Goal: Task Accomplishment & Management: Complete application form

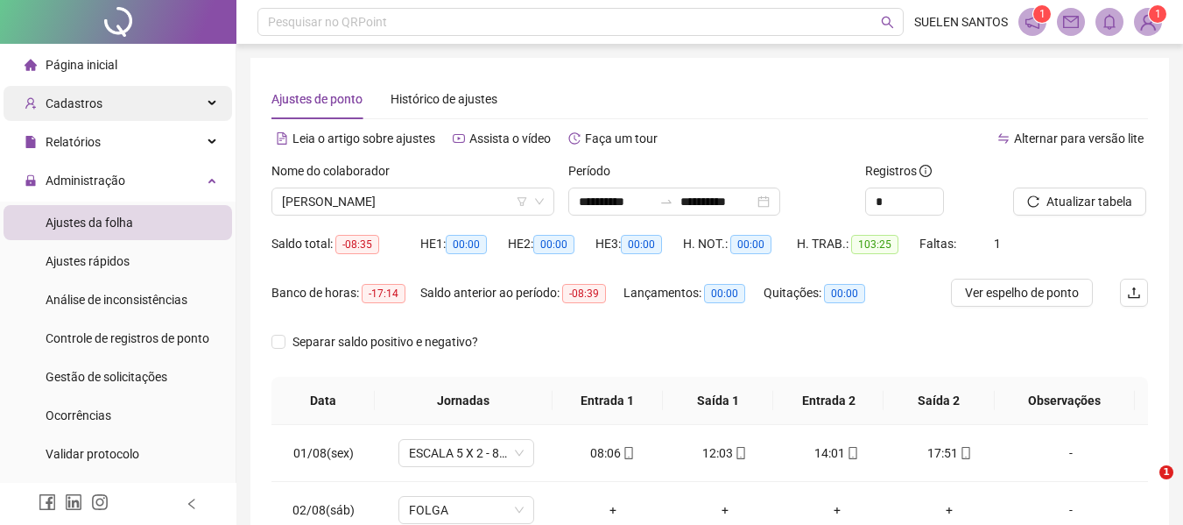
click at [193, 101] on div "Cadastros" at bounding box center [118, 103] width 229 height 35
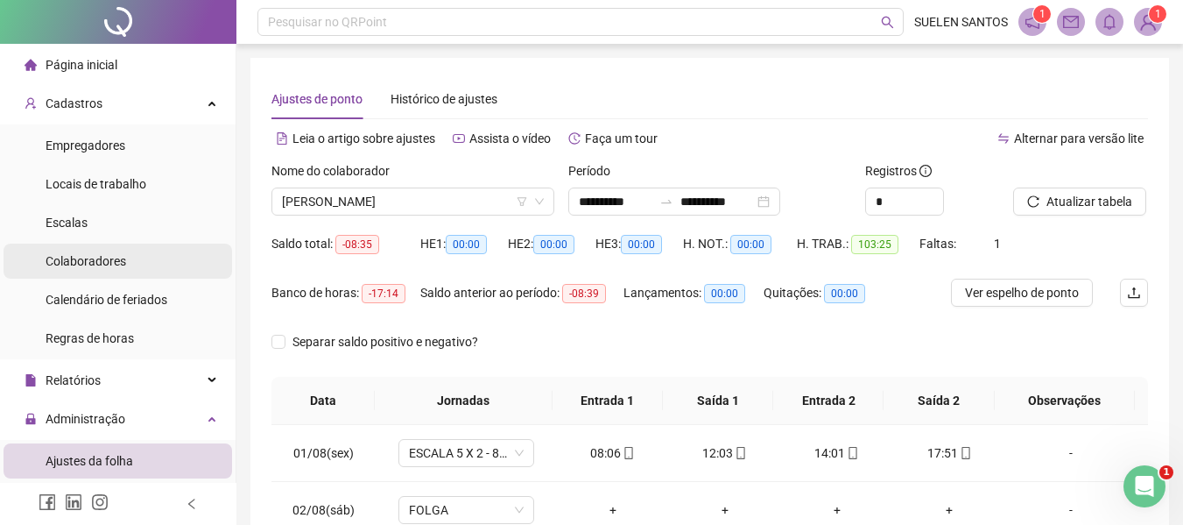
click at [83, 261] on span "Colaboradores" at bounding box center [86, 261] width 81 height 14
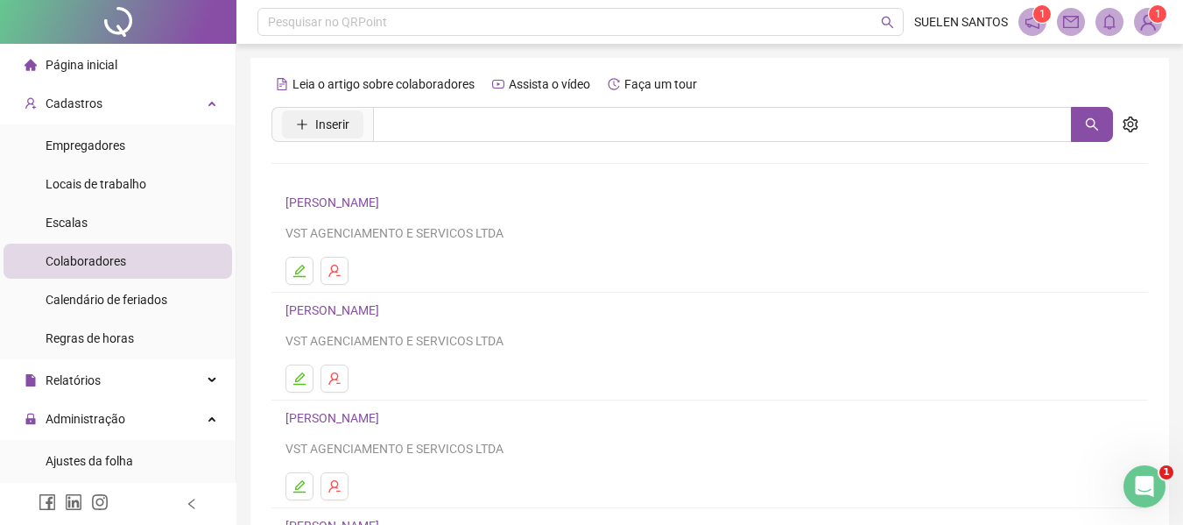
click at [345, 113] on button "Inserir" at bounding box center [322, 124] width 81 height 28
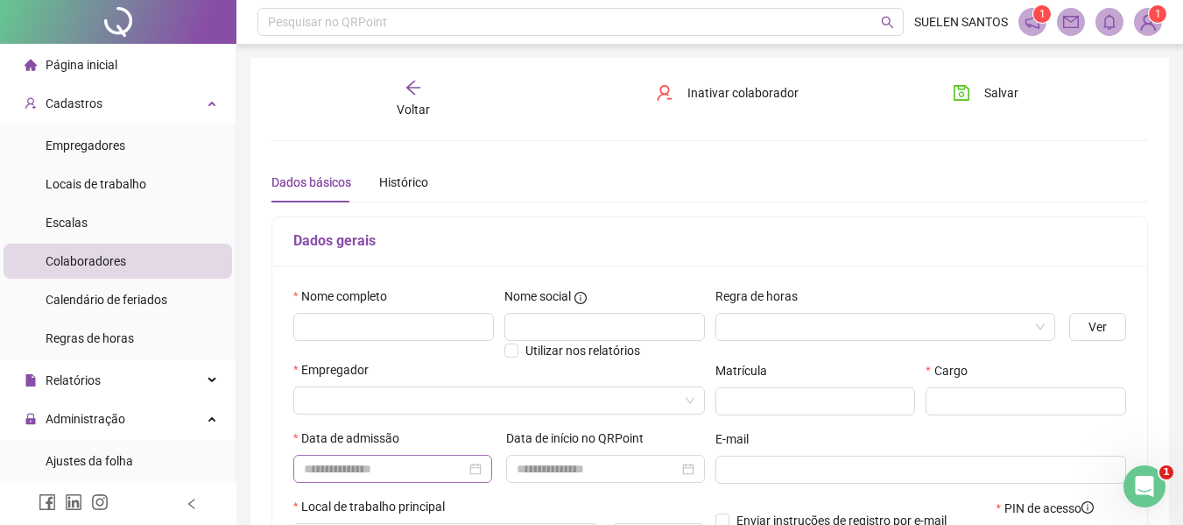
type input "*****"
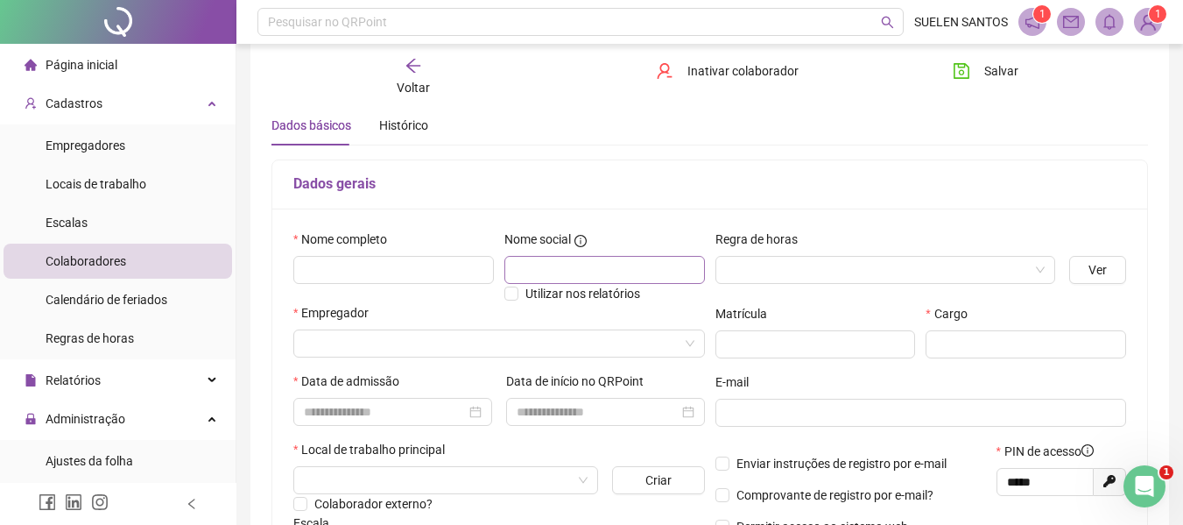
scroll to position [88, 0]
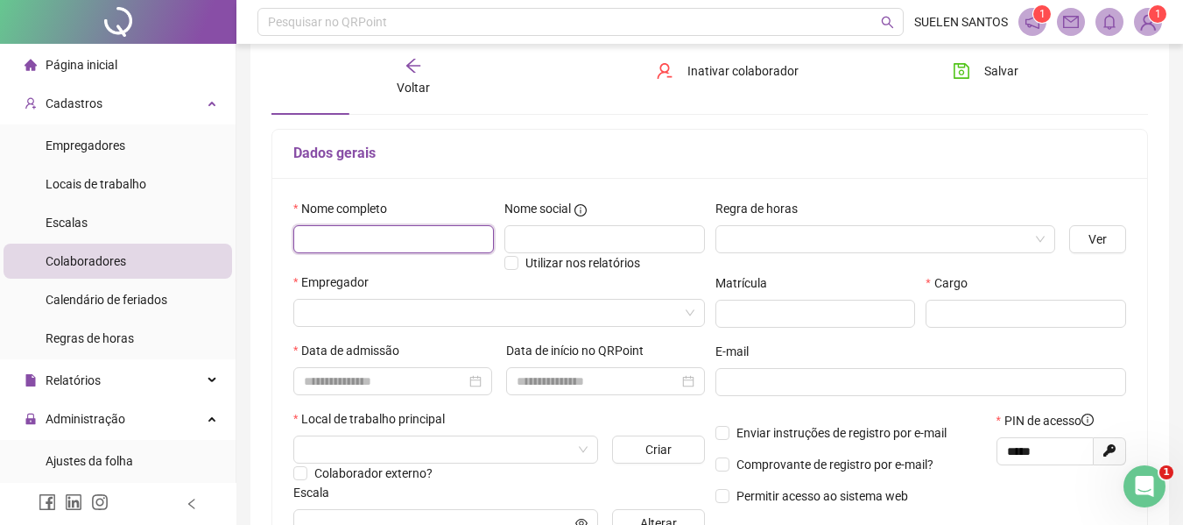
click at [400, 250] on input "text" at bounding box center [393, 239] width 201 height 28
paste input "**********"
type input "**********"
click at [749, 226] on input "search" at bounding box center [878, 239] width 304 height 26
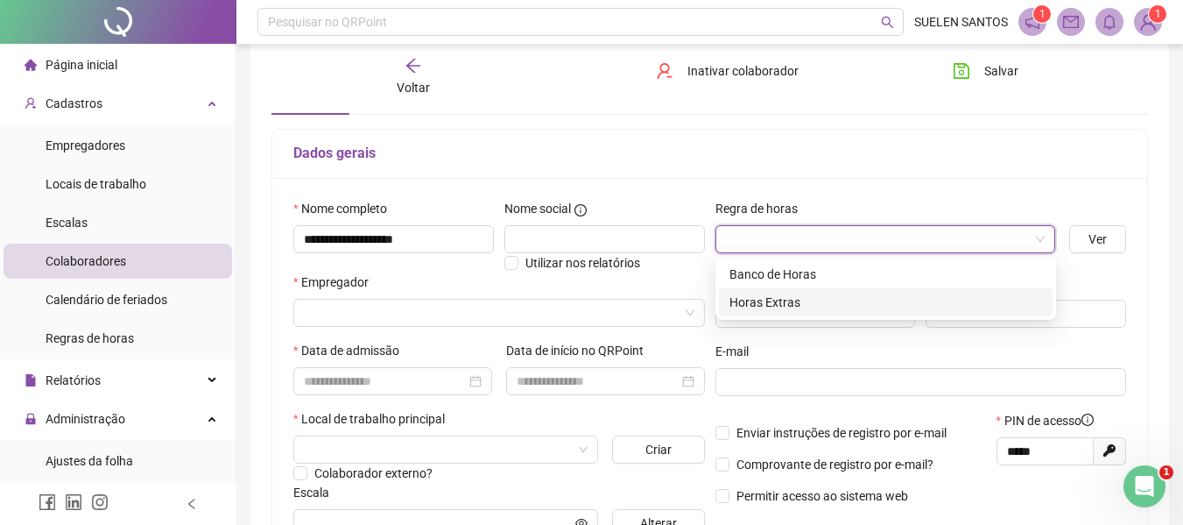
click at [775, 285] on div "Banco de Horas" at bounding box center [886, 274] width 334 height 28
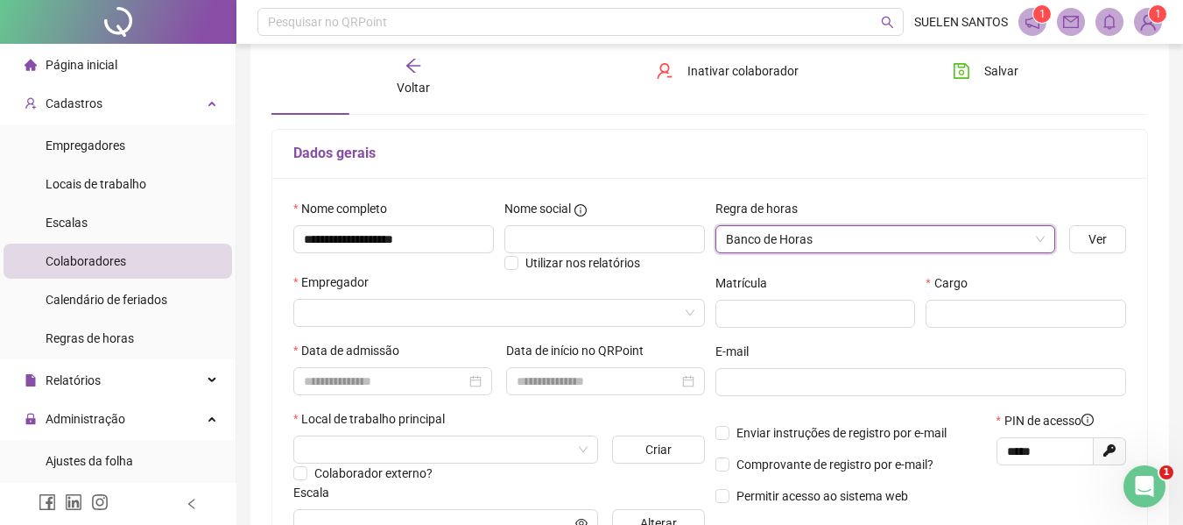
click at [466, 297] on div "Empregador" at bounding box center [499, 285] width 412 height 26
click at [471, 310] on input "search" at bounding box center [491, 313] width 375 height 26
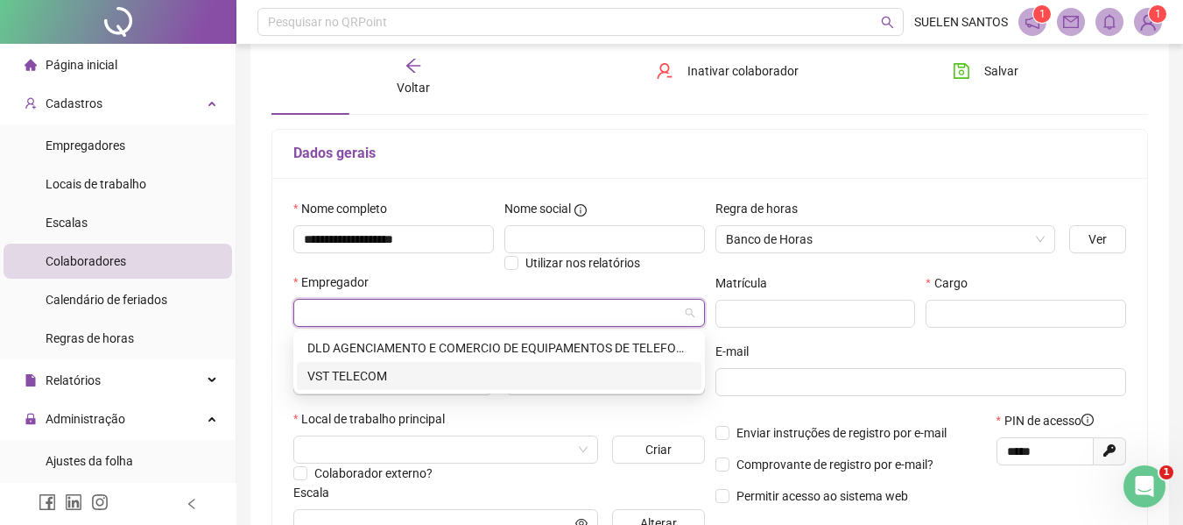
click at [393, 374] on div "VST TELECOM" at bounding box center [499, 375] width 384 height 19
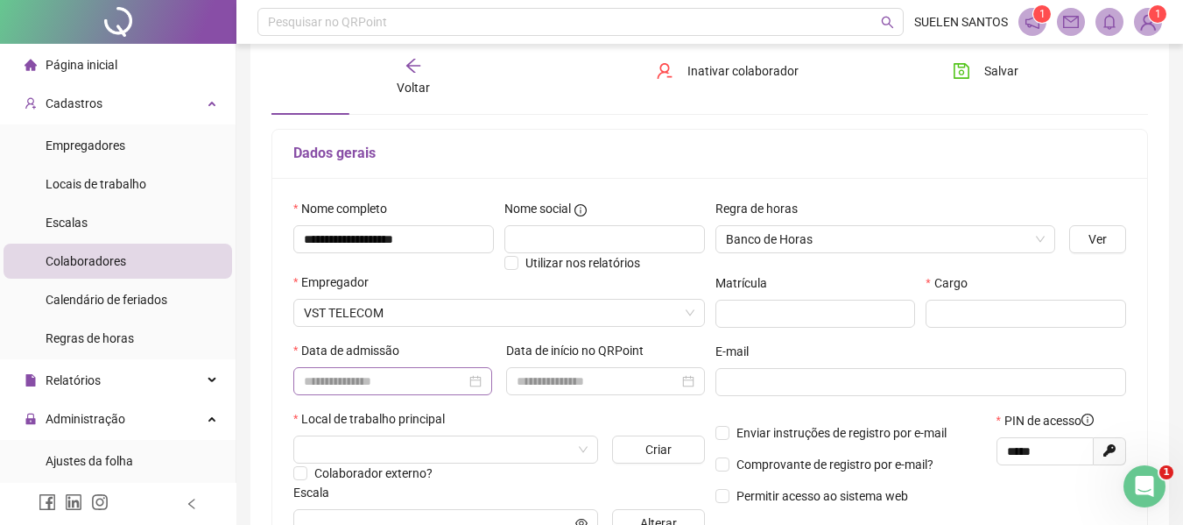
click at [473, 387] on div at bounding box center [393, 380] width 178 height 19
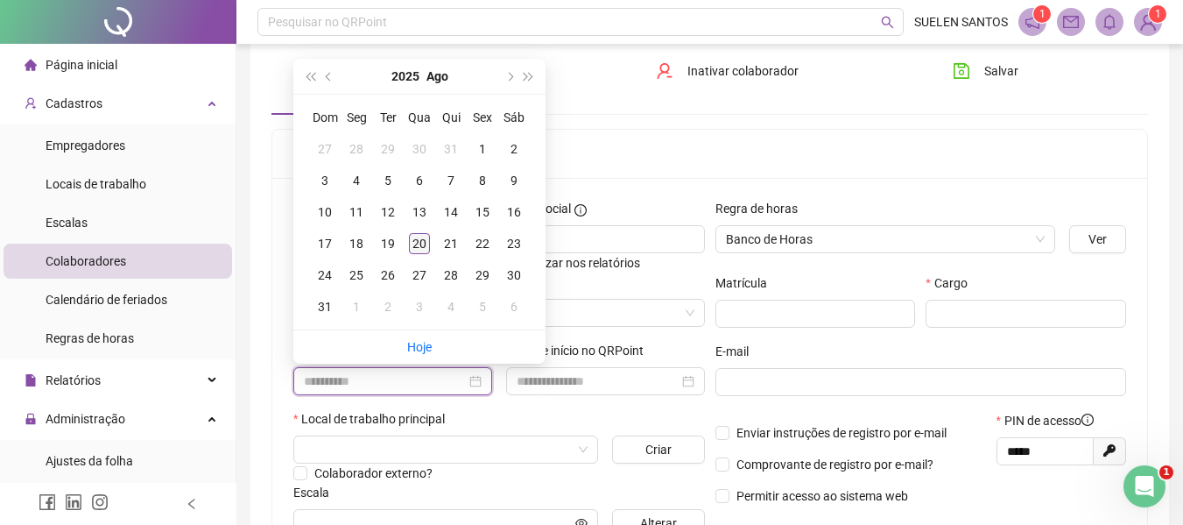
type input "**********"
click at [422, 246] on div "20" at bounding box center [419, 243] width 21 height 21
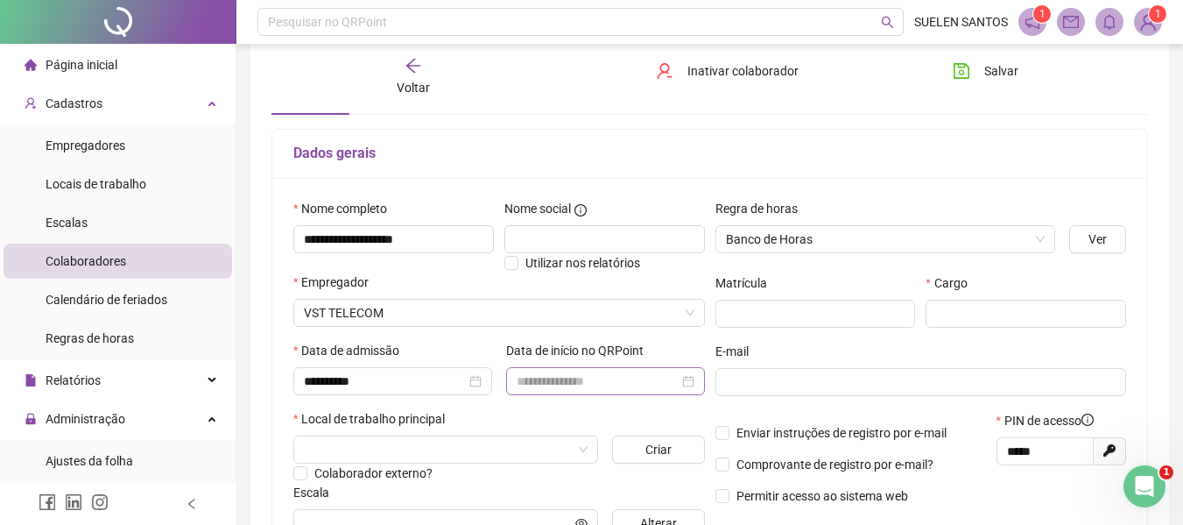
click at [698, 383] on div at bounding box center [605, 381] width 199 height 28
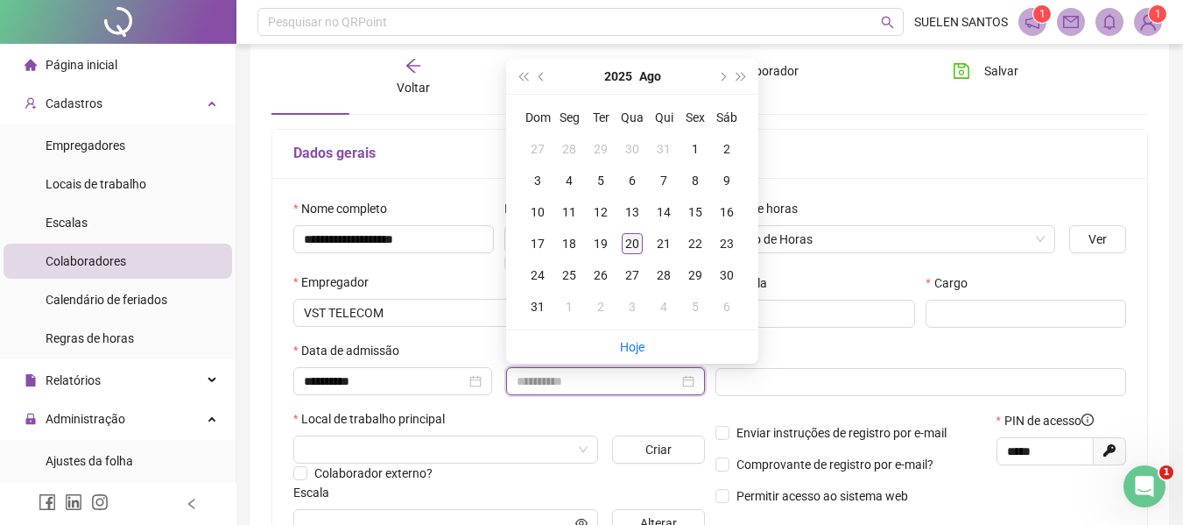
type input "**********"
click at [632, 242] on div "20" at bounding box center [632, 243] width 21 height 21
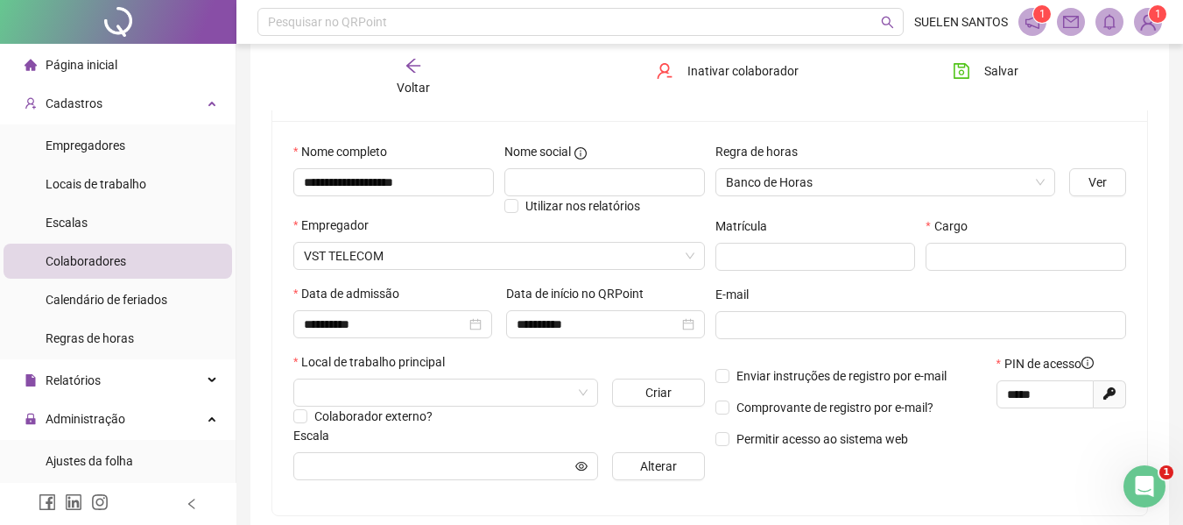
scroll to position [175, 0]
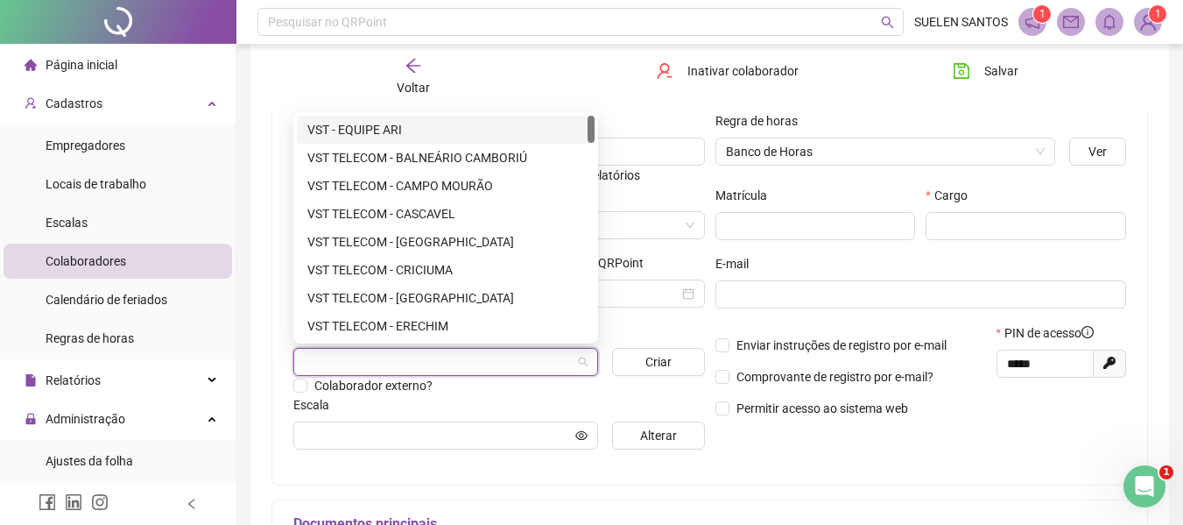
click at [519, 367] on input "search" at bounding box center [438, 362] width 268 height 26
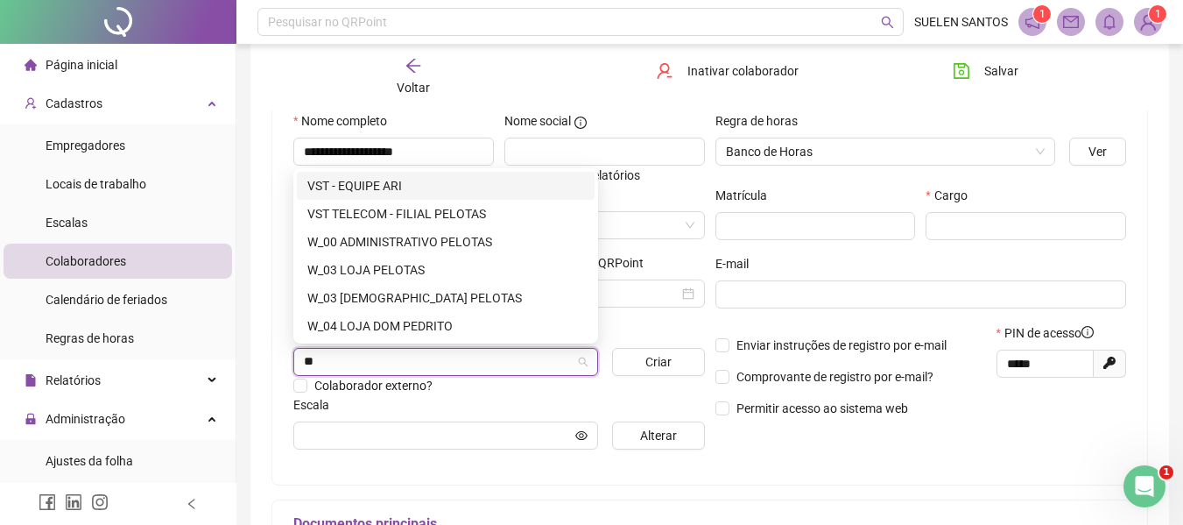
type input "***"
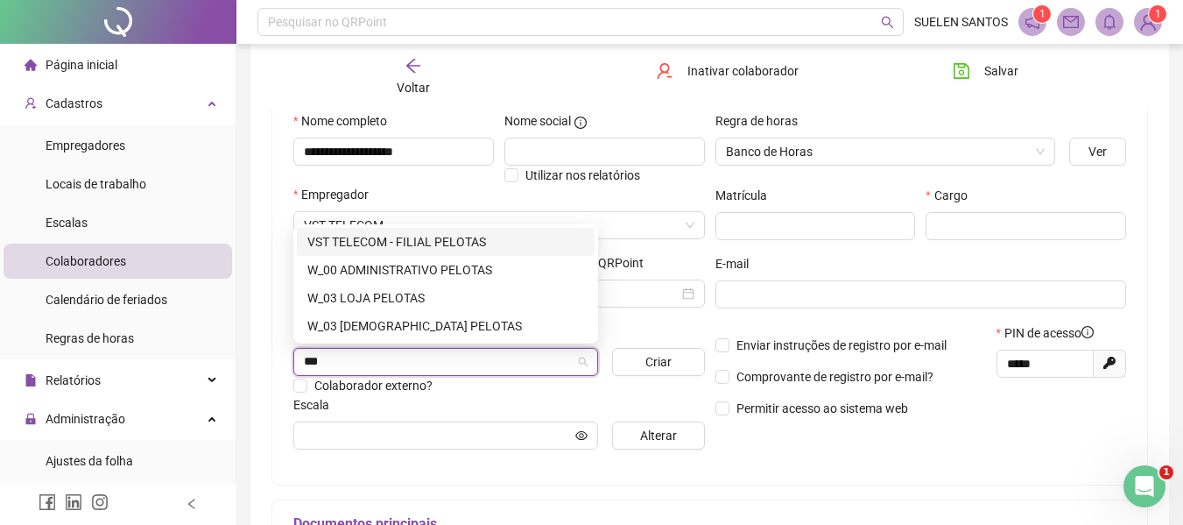
click at [447, 242] on div "VST TELECOM - FILIAL PELOTAS" at bounding box center [445, 241] width 277 height 19
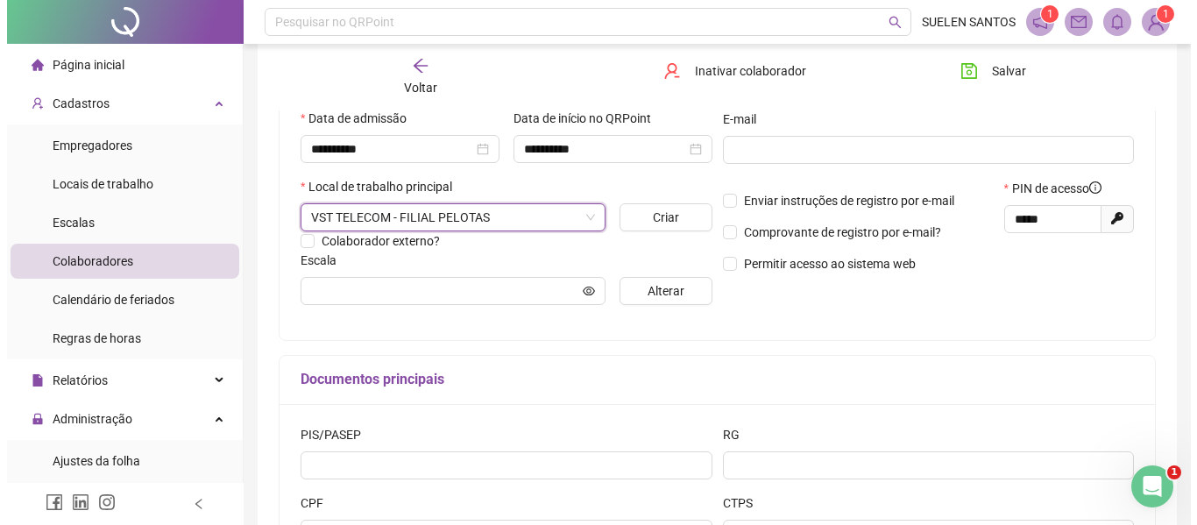
scroll to position [350, 0]
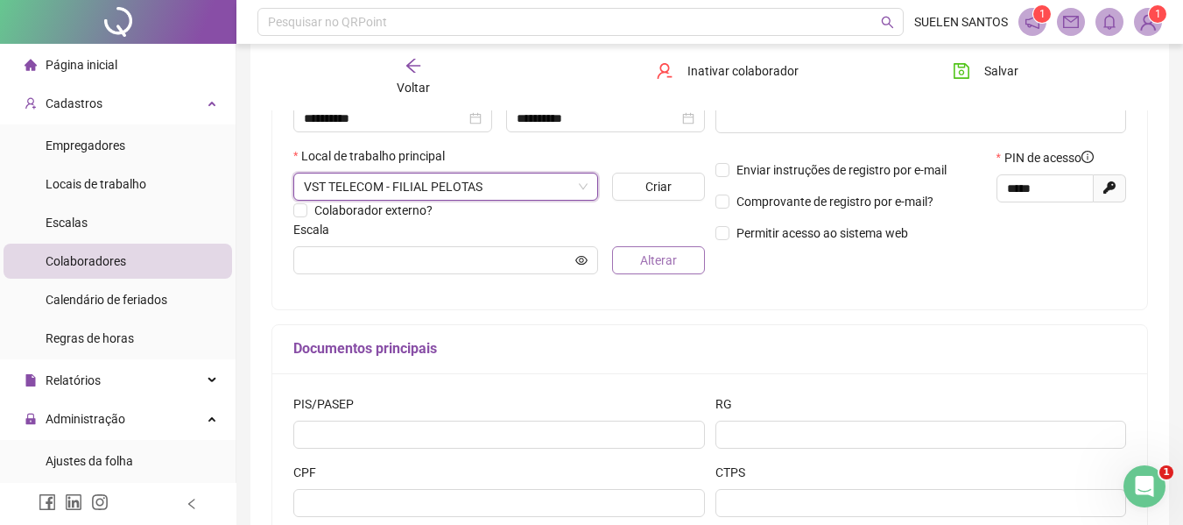
click at [647, 263] on span "Alterar" at bounding box center [658, 260] width 37 height 19
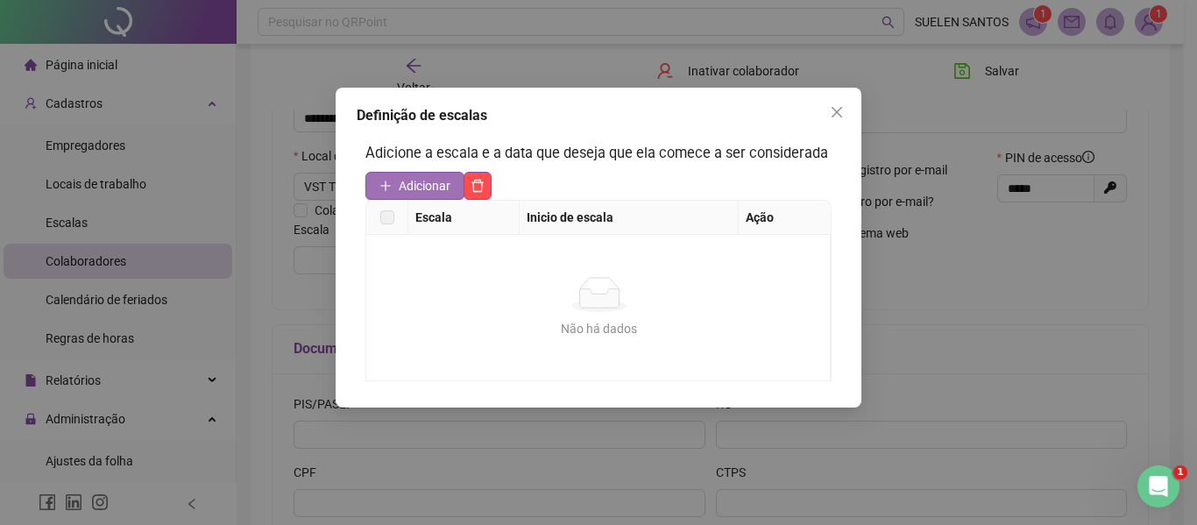
click at [433, 184] on span "Adicionar" at bounding box center [425, 185] width 52 height 19
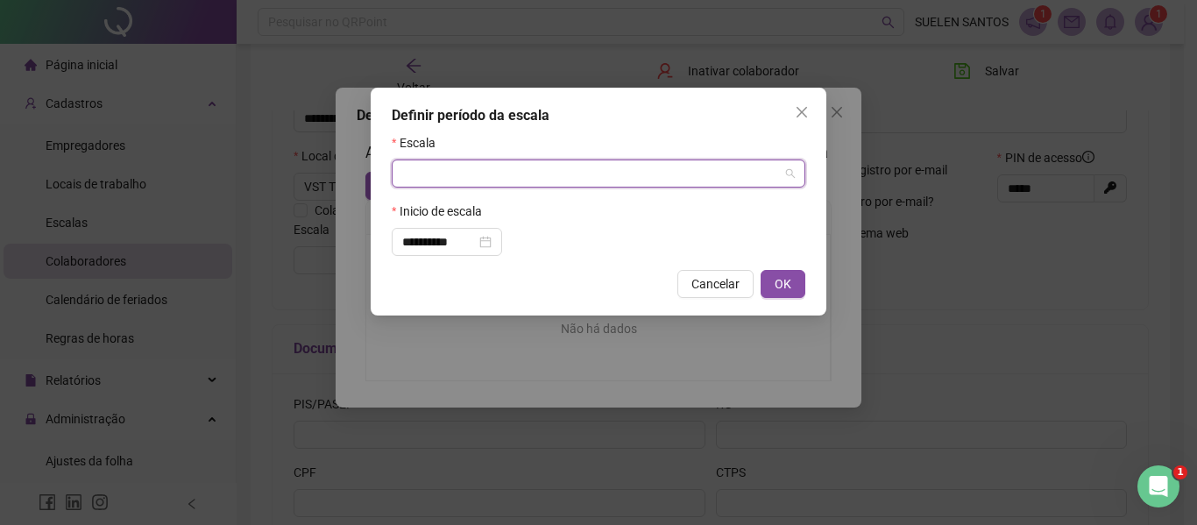
click at [699, 180] on input "search" at bounding box center [590, 173] width 377 height 26
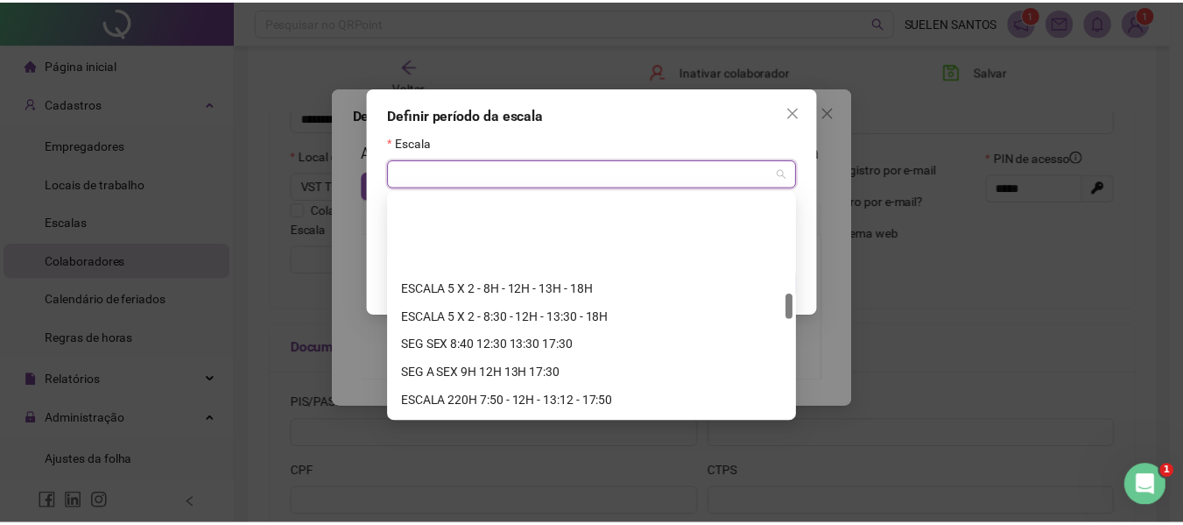
scroll to position [876, 0]
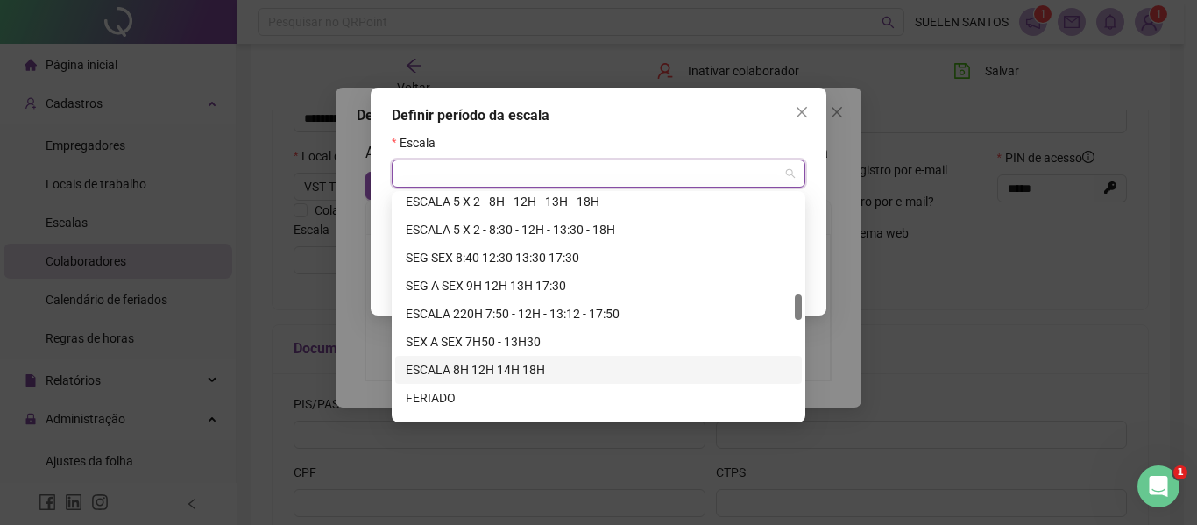
click at [505, 364] on div "ESCALA 8H 12H 14H 18H" at bounding box center [598, 369] width 385 height 19
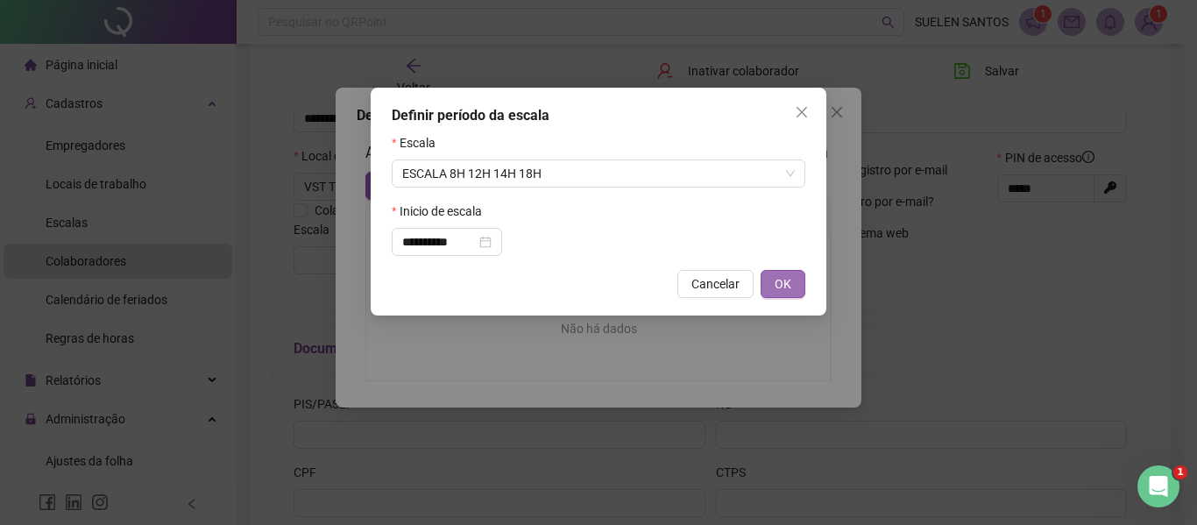
click at [796, 288] on button "OK" at bounding box center [782, 284] width 45 height 28
type input "**********"
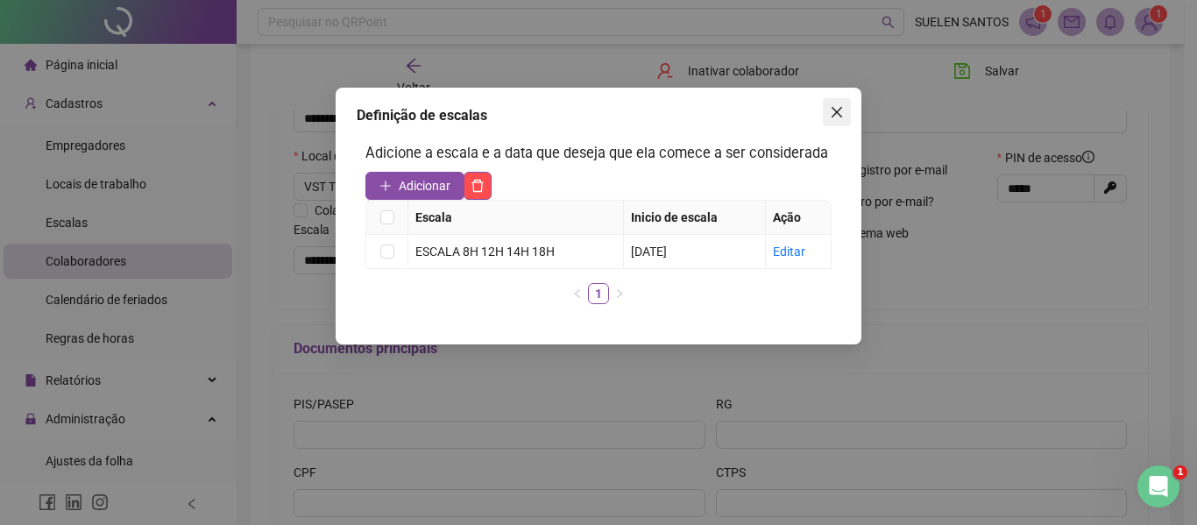
click at [837, 118] on icon "close" at bounding box center [837, 112] width 14 height 14
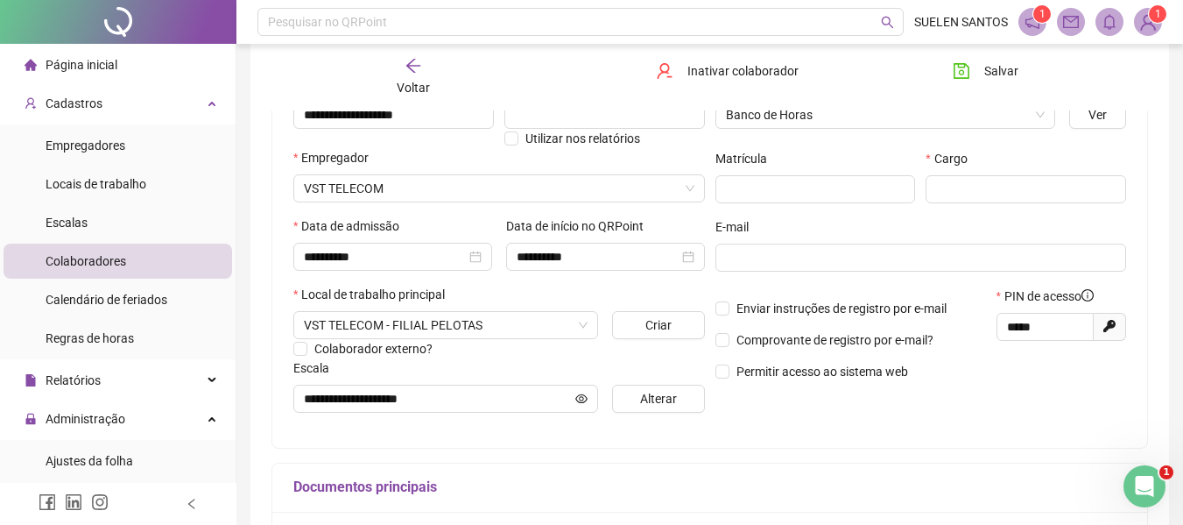
scroll to position [124, 0]
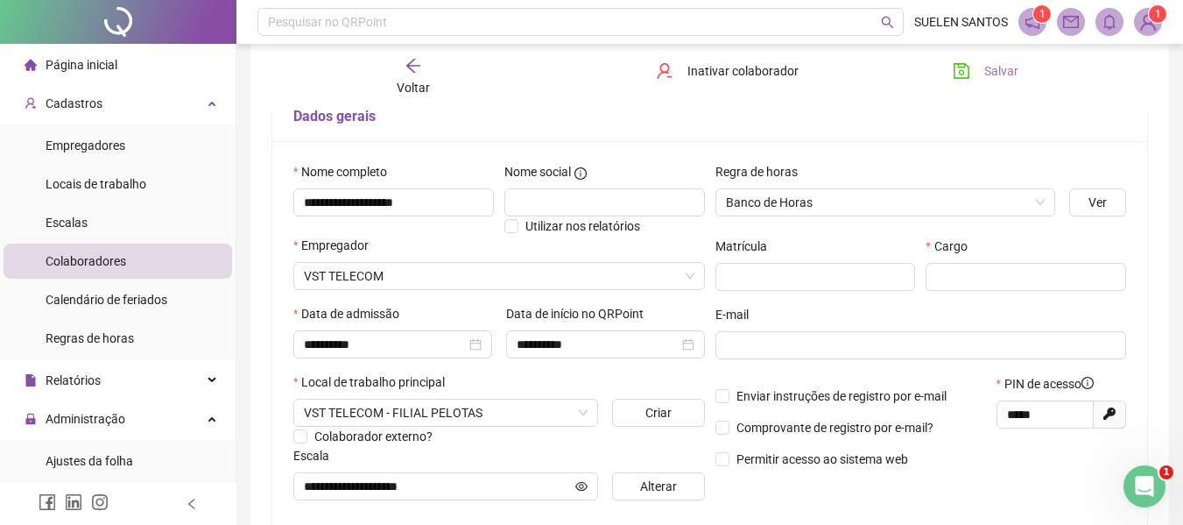
click at [979, 74] on button "Salvar" at bounding box center [986, 71] width 92 height 28
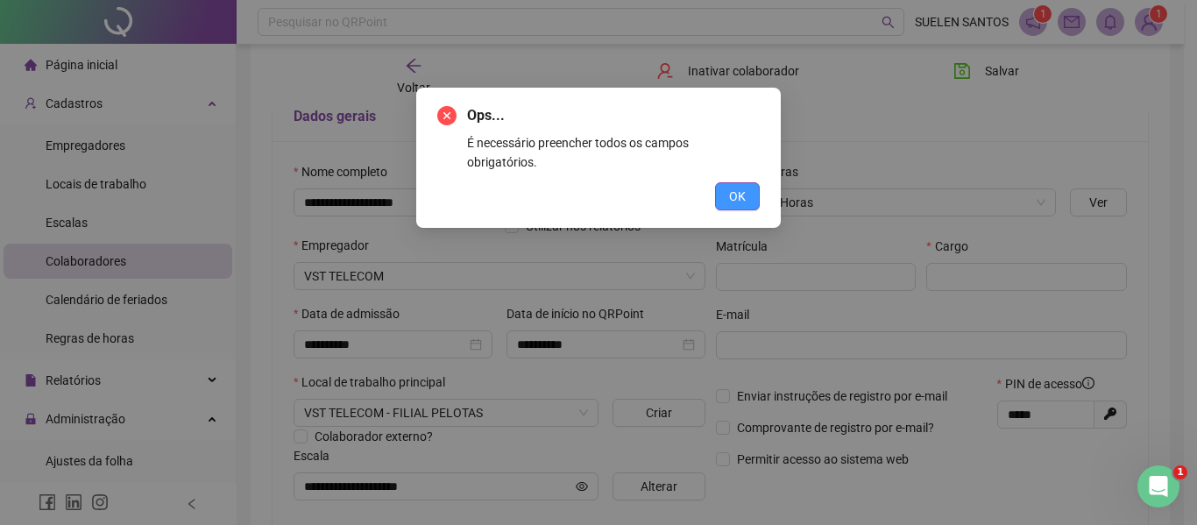
click at [745, 182] on button "OK" at bounding box center [737, 196] width 45 height 28
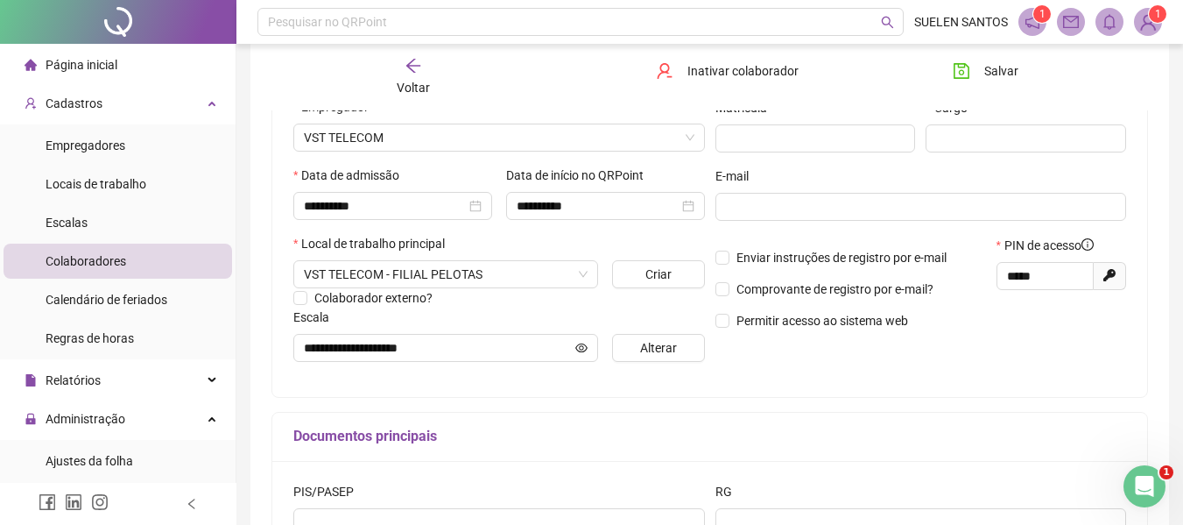
scroll to position [175, 0]
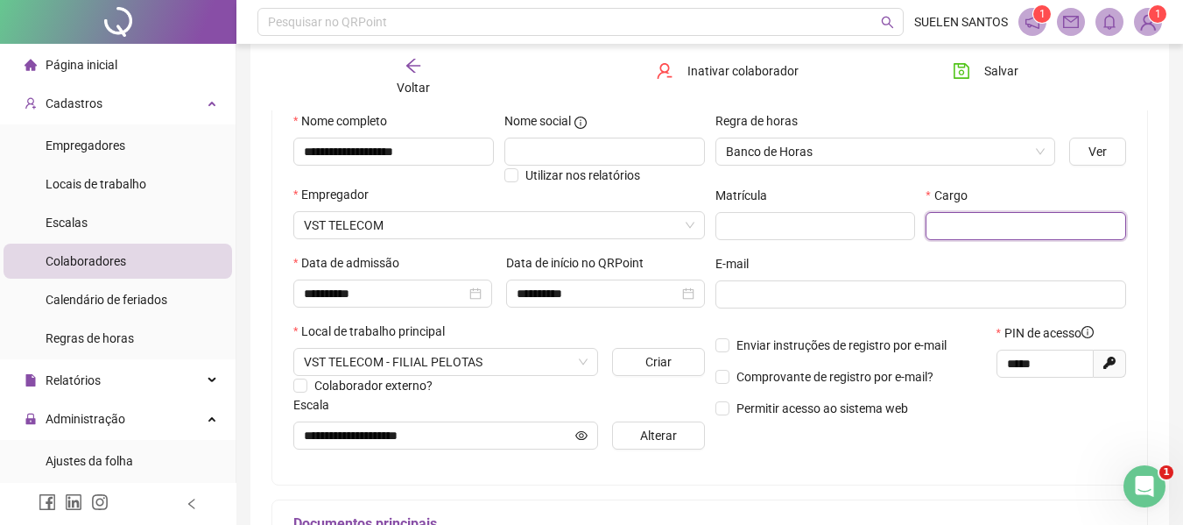
click at [978, 223] on input "text" at bounding box center [1026, 226] width 201 height 28
type input "********"
drag, startPoint x: 962, startPoint y: 59, endPoint x: 985, endPoint y: 81, distance: 32.8
click at [964, 59] on button "Salvar" at bounding box center [986, 71] width 92 height 28
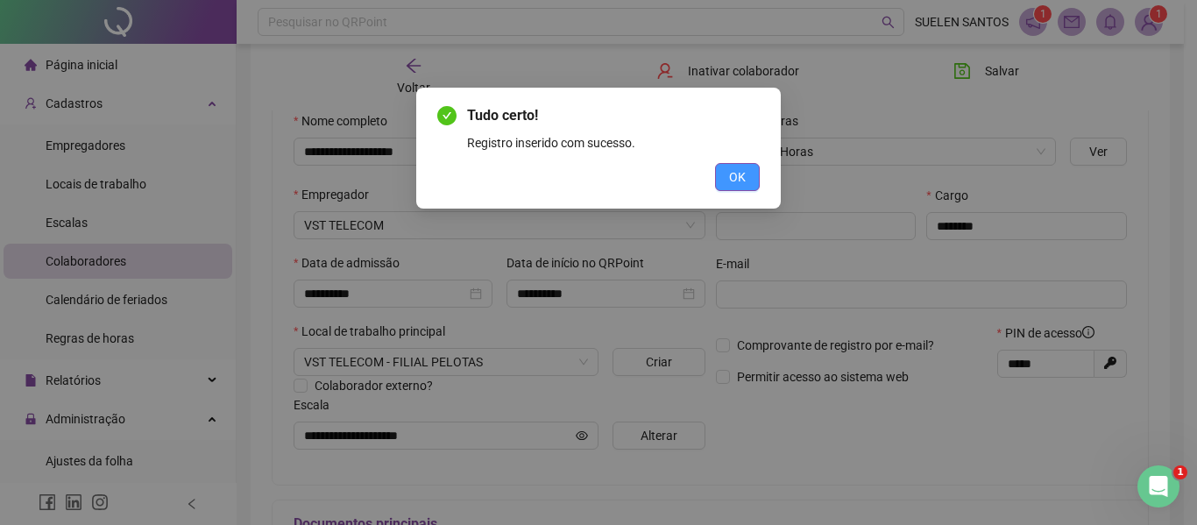
click at [751, 185] on button "OK" at bounding box center [737, 177] width 45 height 28
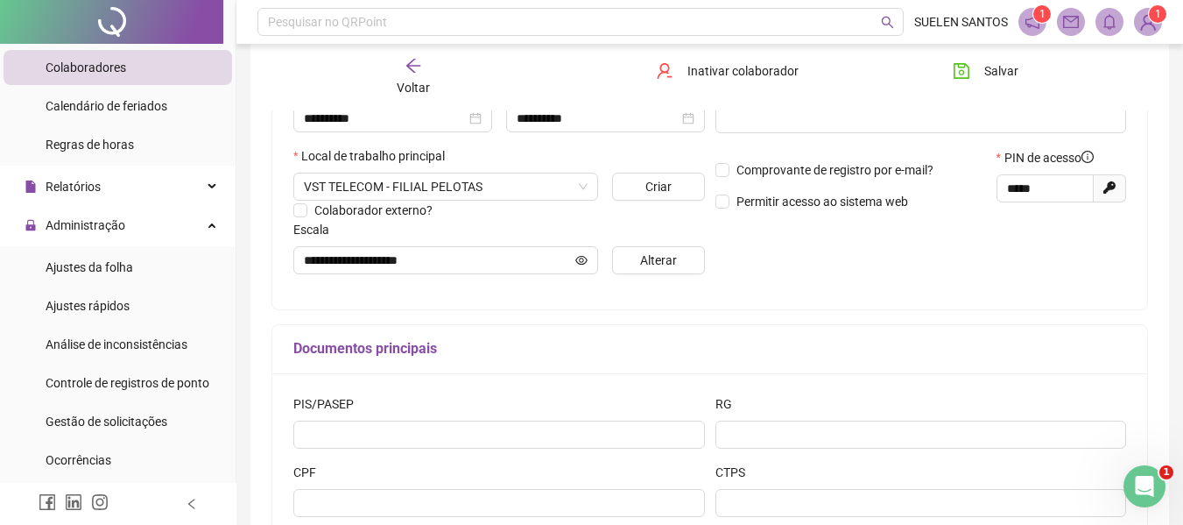
scroll to position [265, 0]
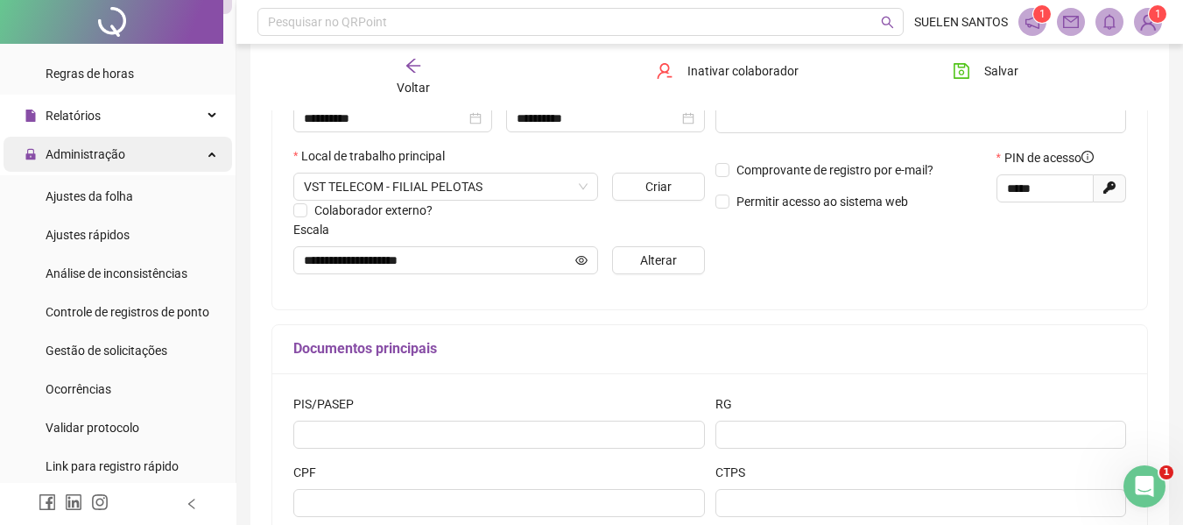
click at [201, 153] on div "Administração" at bounding box center [118, 154] width 229 height 35
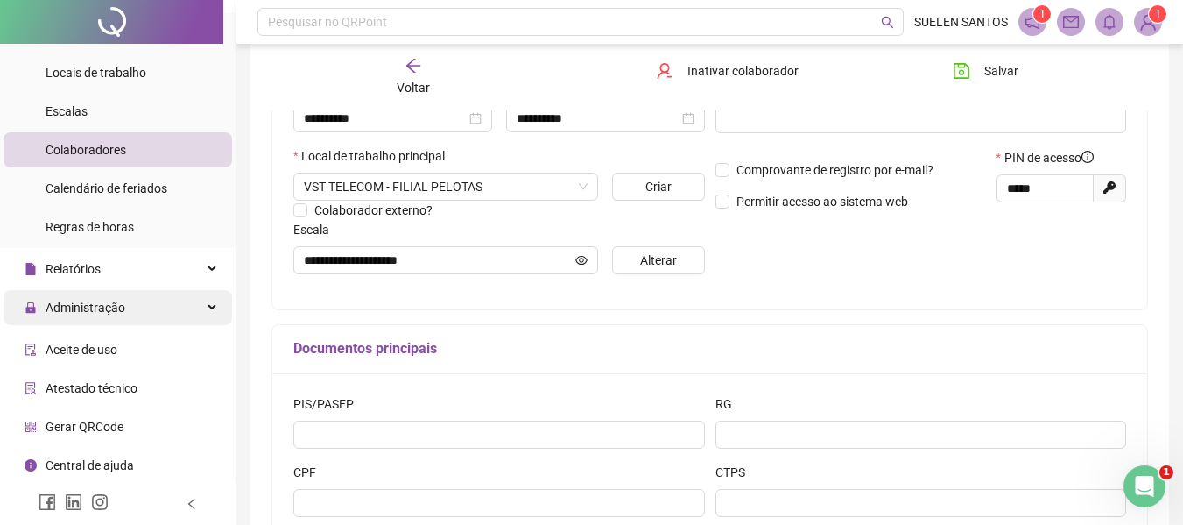
scroll to position [108, 0]
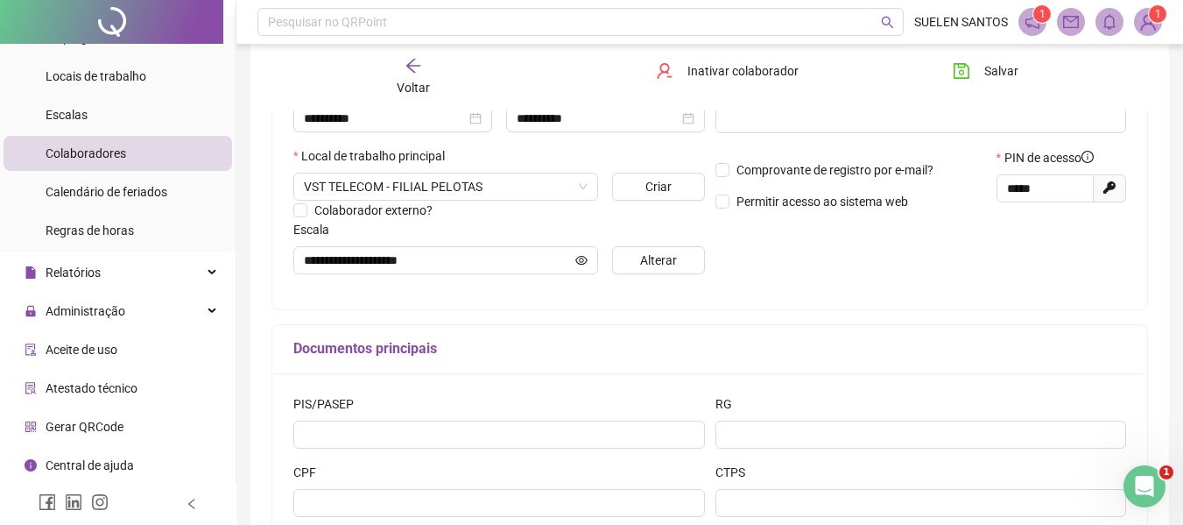
click at [113, 348] on span "Aceite de uso" at bounding box center [82, 350] width 72 height 14
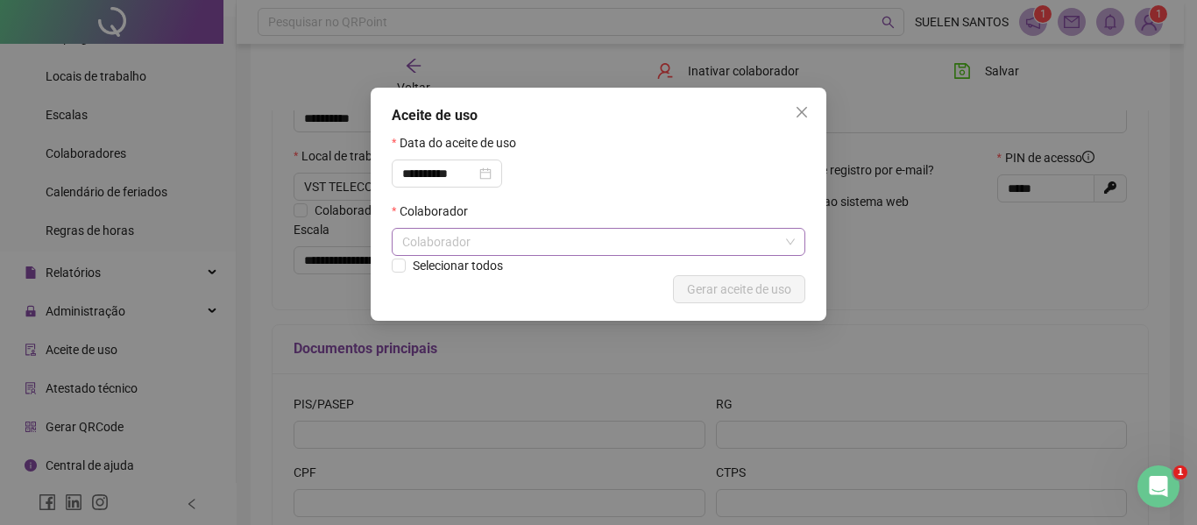
click at [456, 242] on div "Colaborador" at bounding box center [598, 242] width 413 height 28
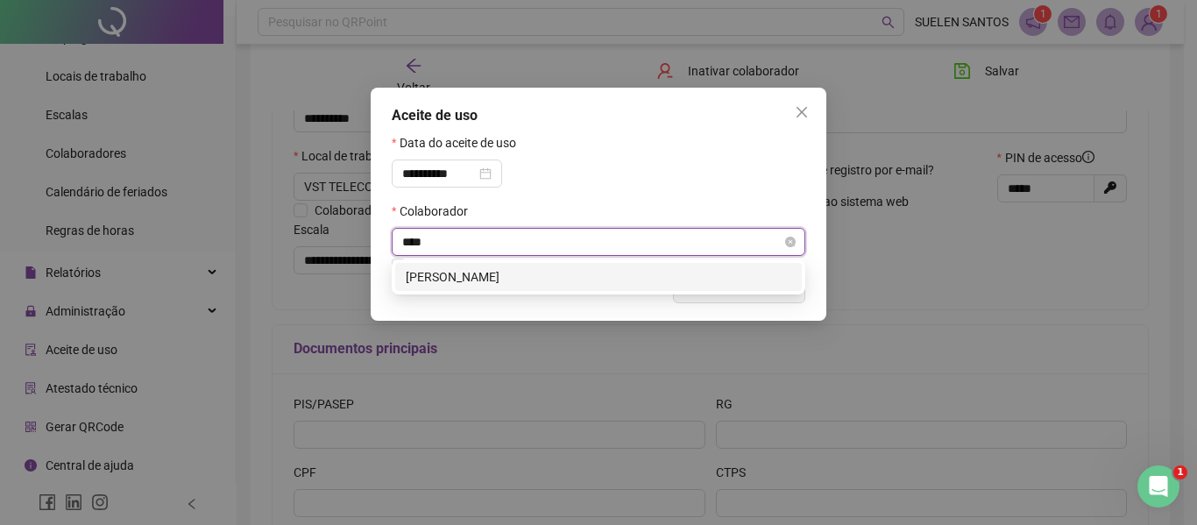
type input "*****"
click at [472, 281] on div "[PERSON_NAME]" at bounding box center [598, 276] width 385 height 19
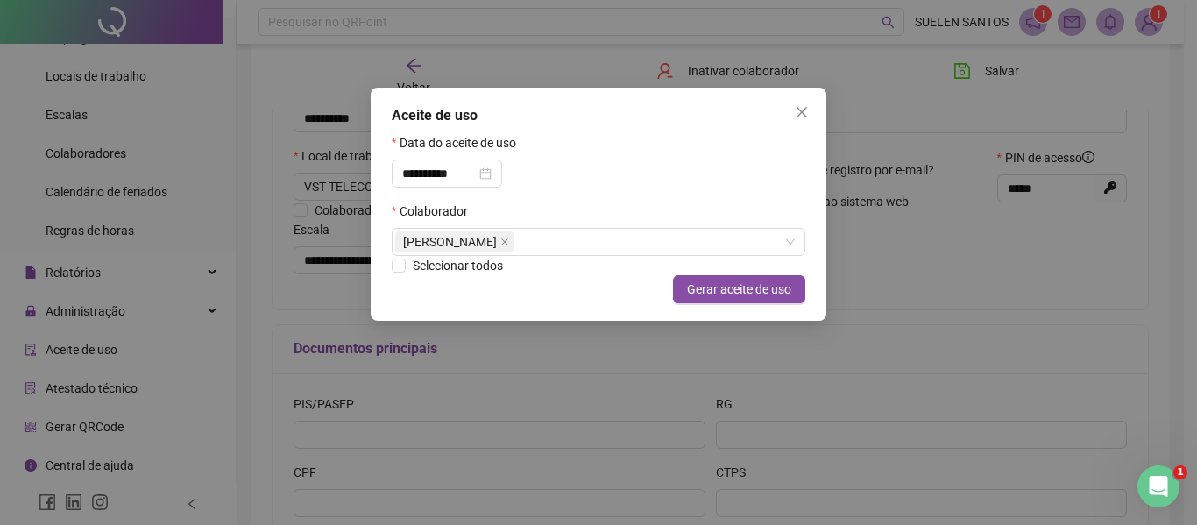
click at [601, 183] on div "**********" at bounding box center [598, 167] width 413 height 68
click at [738, 289] on span "Gerar aceite de uso" at bounding box center [739, 288] width 104 height 19
click at [794, 122] on button "Close" at bounding box center [802, 112] width 28 height 28
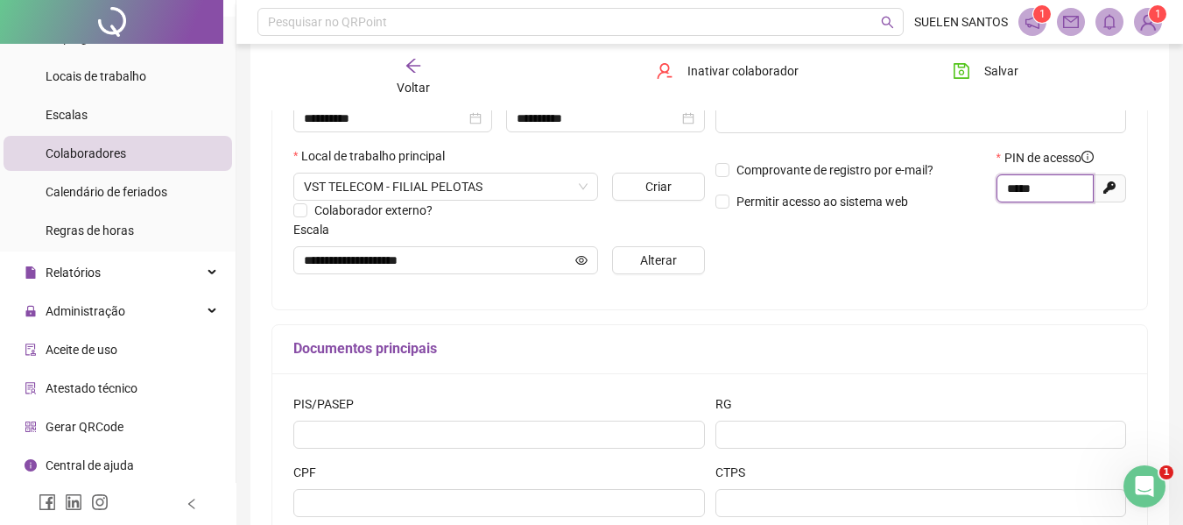
drag, startPoint x: 1046, startPoint y: 184, endPoint x: 992, endPoint y: 189, distance: 53.7
click at [992, 189] on div "PIN de acesso ***** Gerar novo pin" at bounding box center [1062, 185] width 140 height 75
click at [74, 426] on span "Gerar QRCode" at bounding box center [85, 427] width 78 height 14
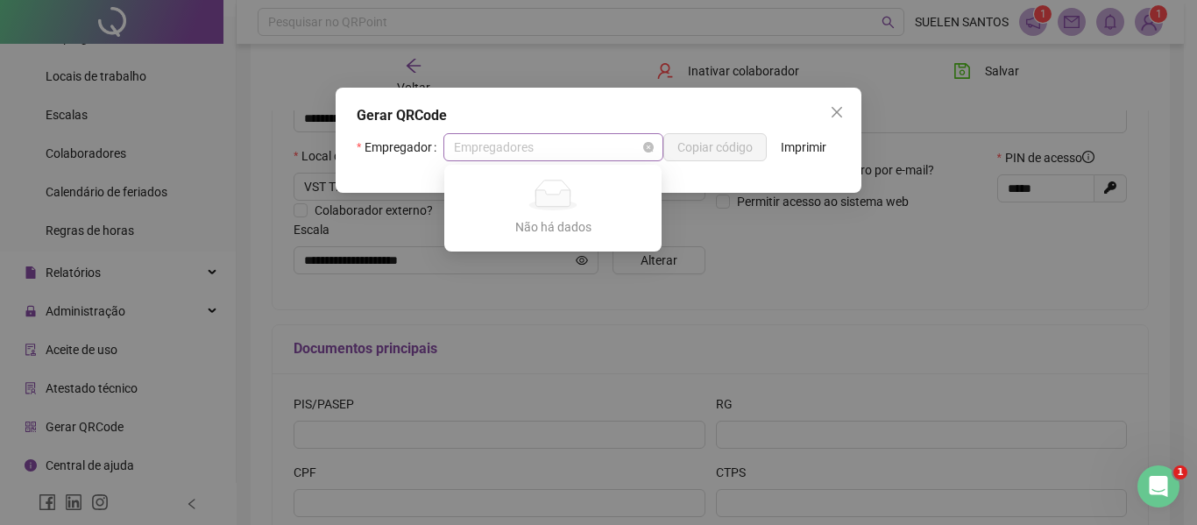
click at [547, 151] on span "Empregadores" at bounding box center [553, 147] width 199 height 26
click at [716, 273] on div "Gerar QRCode Empregador Empregadores Copiar código Imprimir" at bounding box center [598, 262] width 1197 height 525
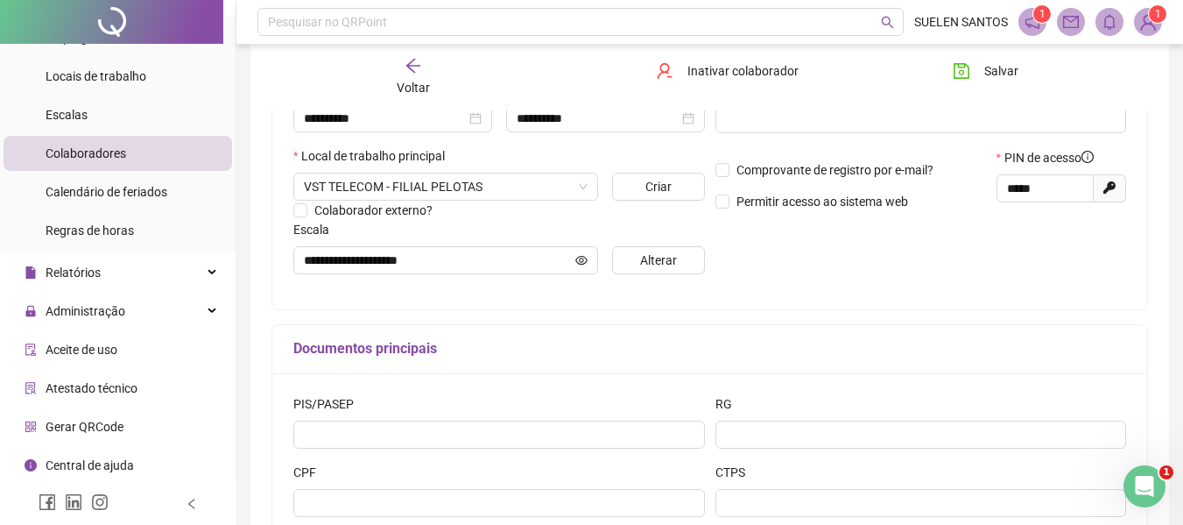
click at [81, 420] on span "Gerar QRCode" at bounding box center [85, 427] width 78 height 14
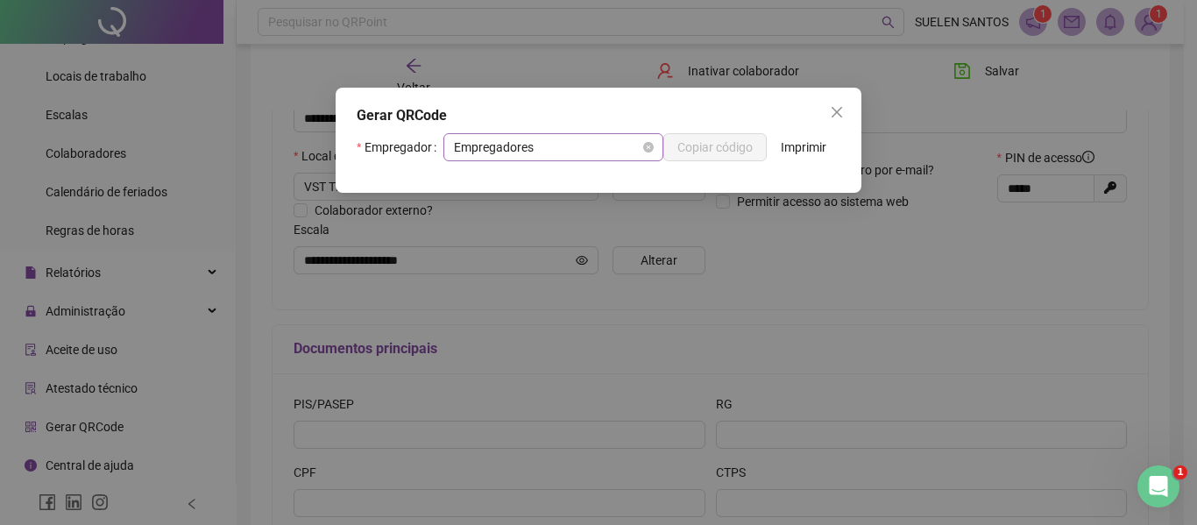
click at [517, 146] on span "Empregadores" at bounding box center [553, 147] width 199 height 26
click at [523, 146] on span "Empregadores" at bounding box center [553, 147] width 199 height 26
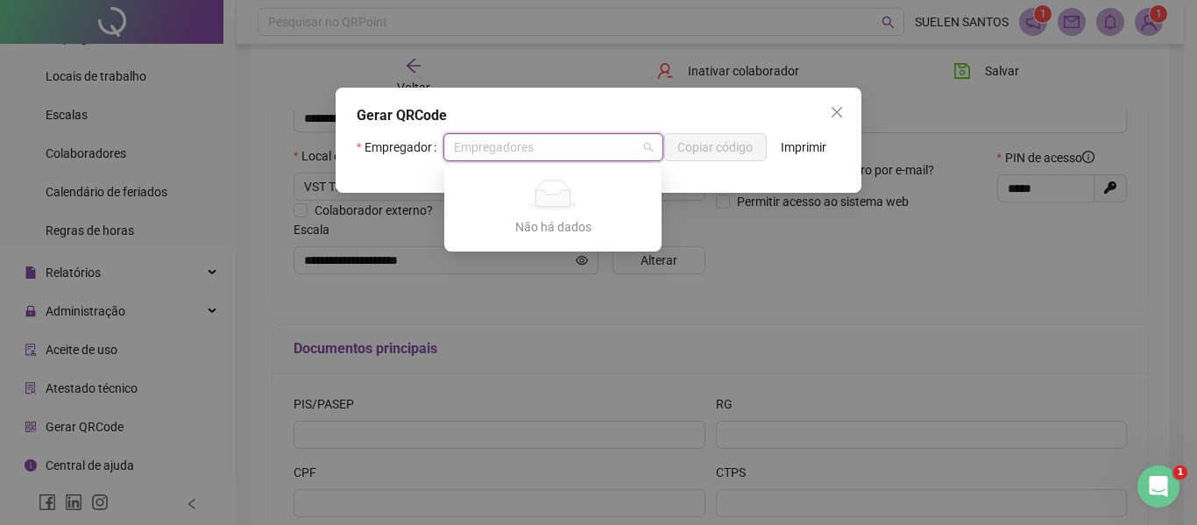
click at [513, 196] on div "Não há dados" at bounding box center [552, 195] width 175 height 31
click at [646, 149] on icon "close-circle" at bounding box center [648, 147] width 11 height 11
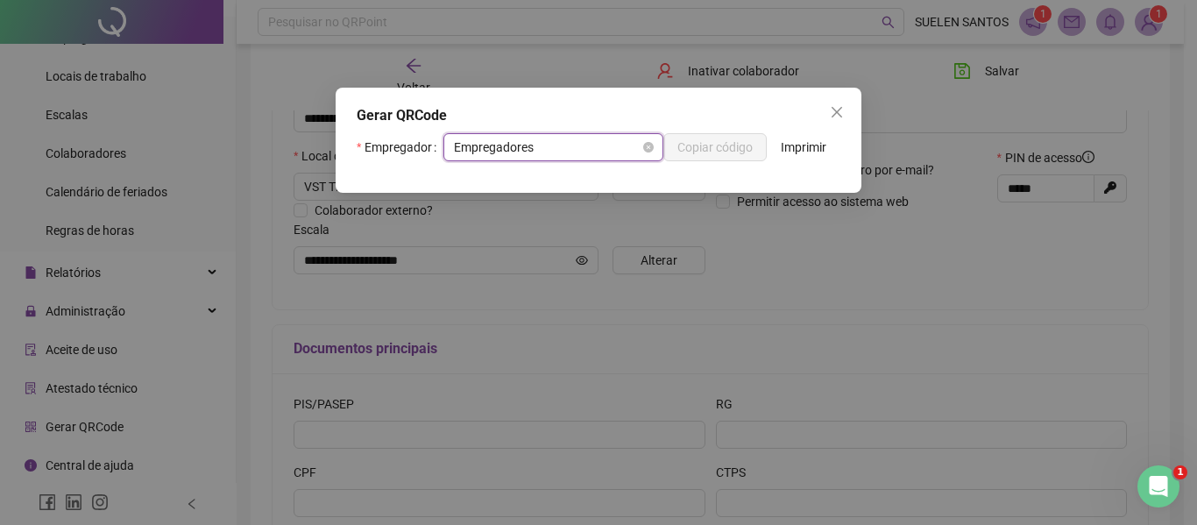
click at [573, 152] on span "Empregadores" at bounding box center [553, 147] width 199 height 26
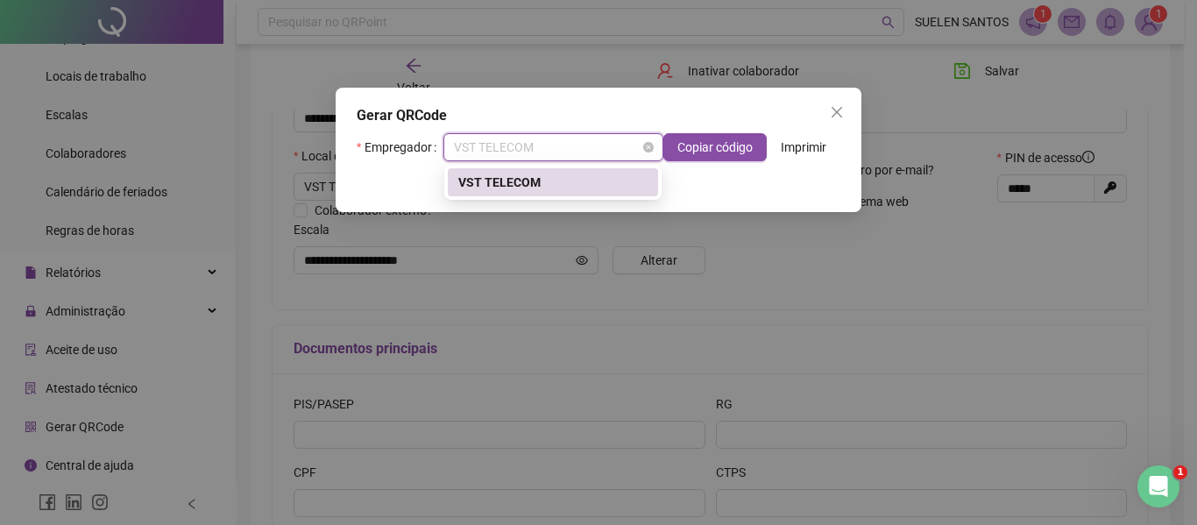
click at [614, 153] on span "VST TELECOM" at bounding box center [553, 147] width 199 height 26
click at [532, 186] on div "VST TELECOM" at bounding box center [552, 182] width 189 height 19
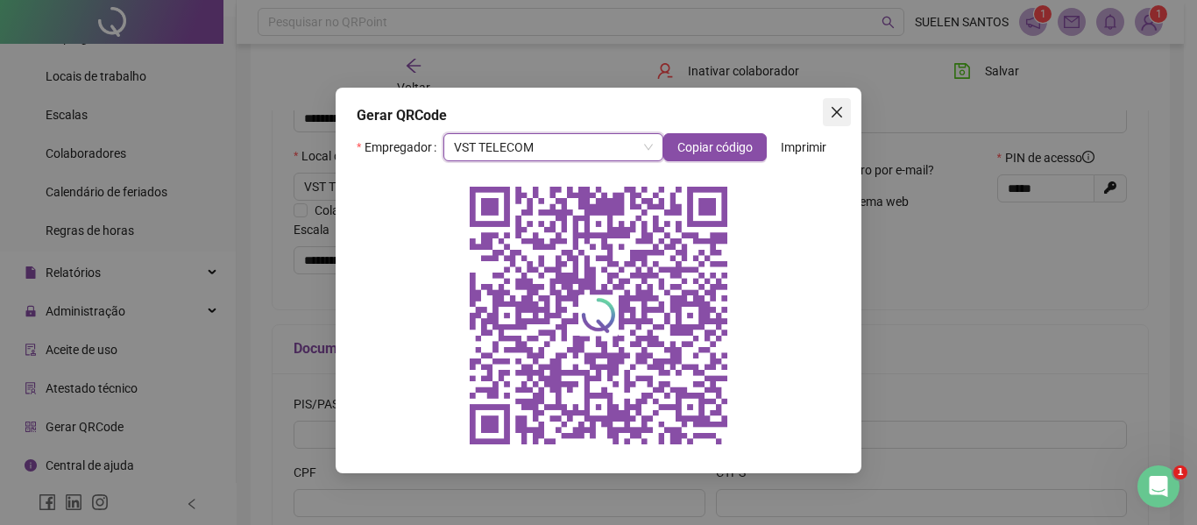
click at [837, 112] on icon "close" at bounding box center [836, 112] width 11 height 11
